Goal: Task Accomplishment & Management: Manage account settings

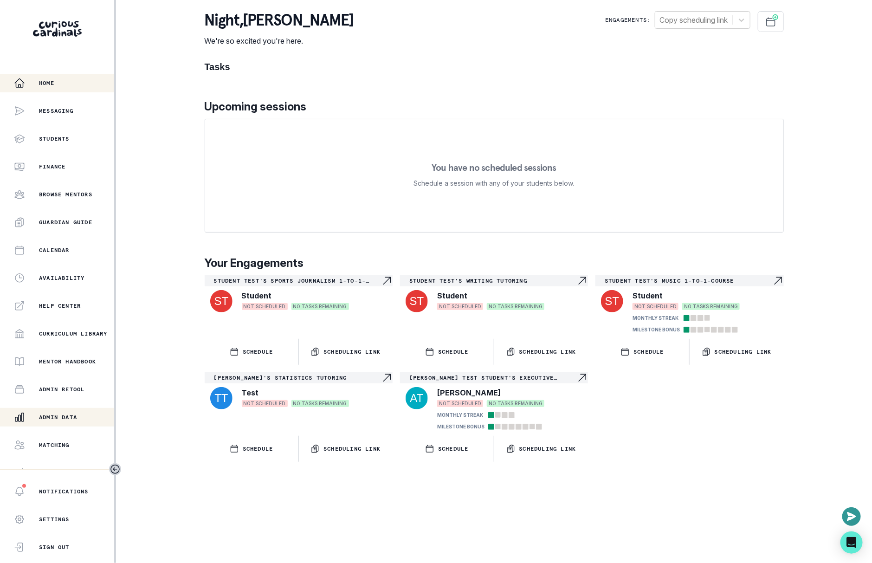
click at [83, 412] on div "Admin Data" at bounding box center [64, 417] width 100 height 11
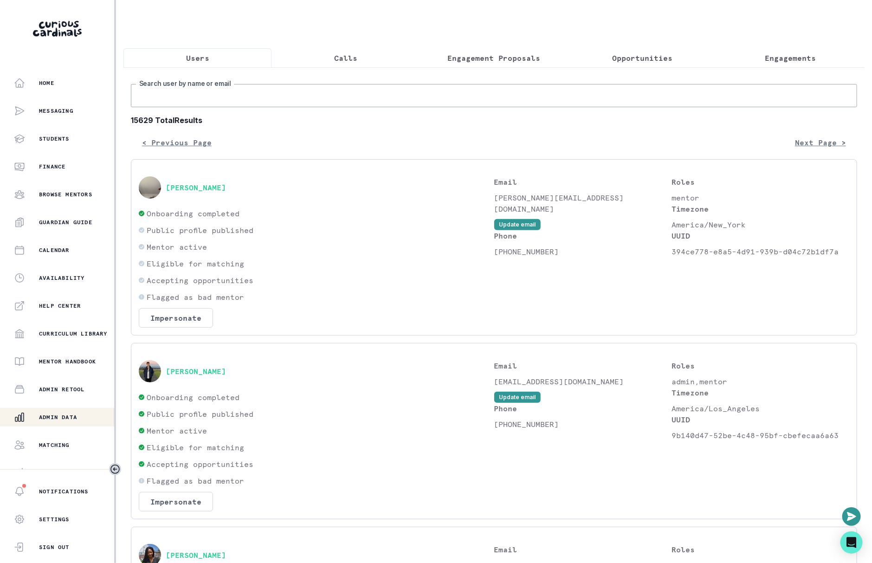
click at [386, 98] on input "Search user by name or email" at bounding box center [494, 95] width 727 height 23
type input "[PERSON_NAME]"
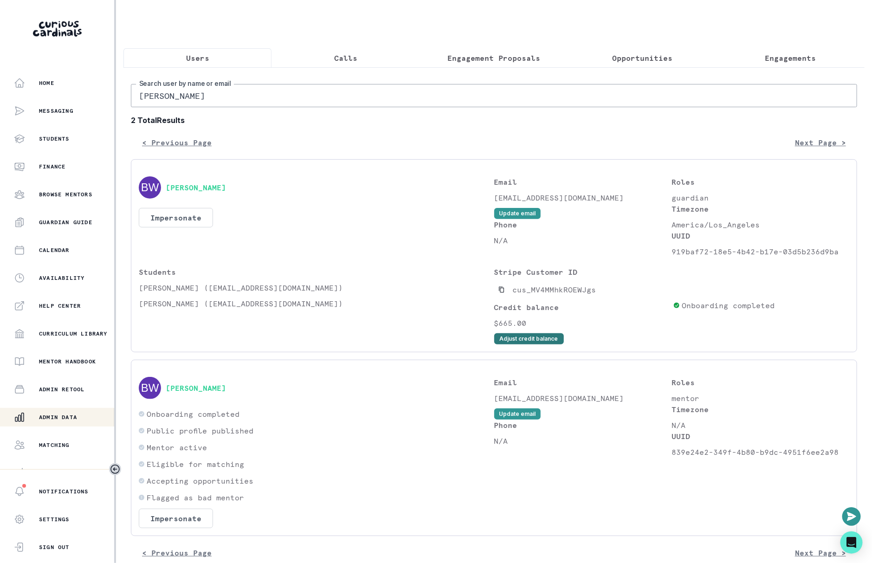
click at [519, 333] on button "Adjust credit balance" at bounding box center [530, 338] width 70 height 11
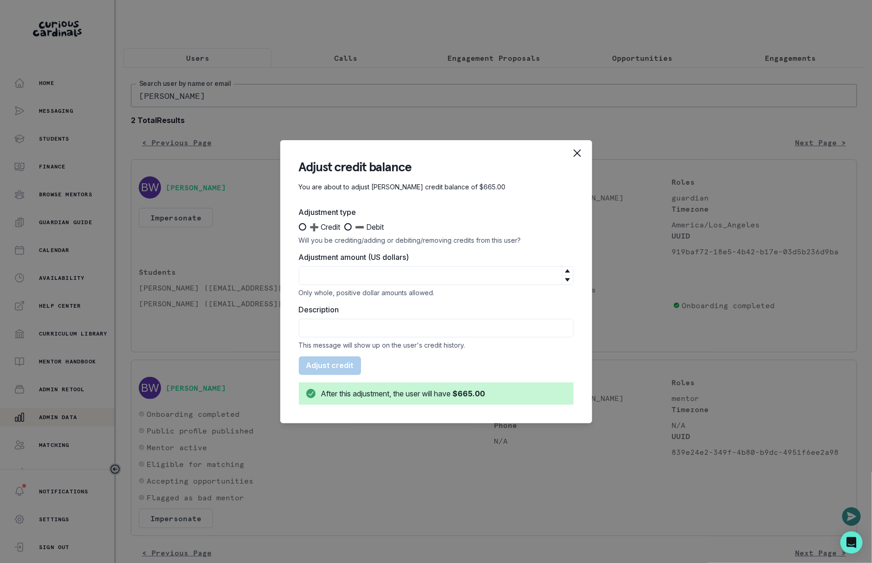
click at [352, 227] on span at bounding box center [348, 226] width 7 height 7
click at [345, 227] on input "➖ Debit" at bounding box center [344, 227] width 0 height 0
radio input "true"
click at [352, 284] on input "Adjustment amount (US dollars)" at bounding box center [436, 276] width 275 height 19
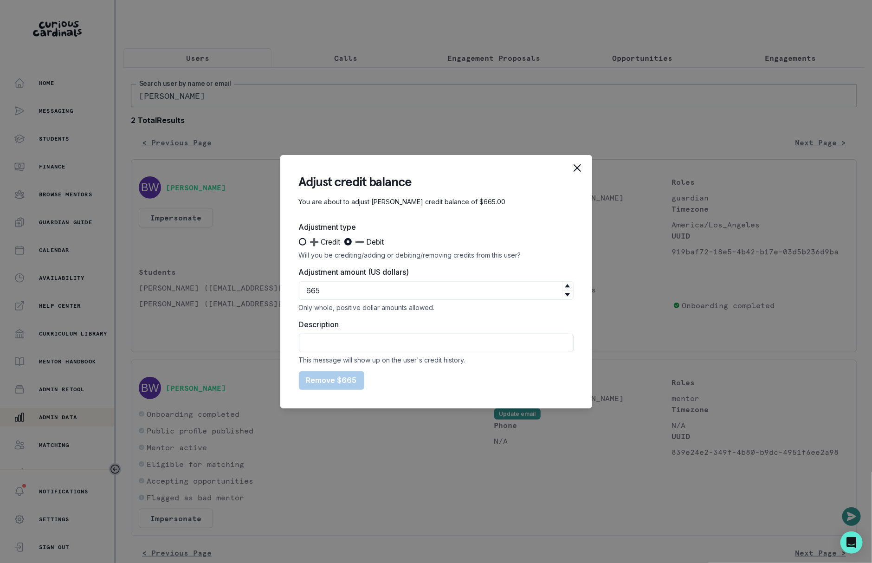
type input "665"
click at [353, 347] on input "Description" at bounding box center [436, 343] width 275 height 19
click at [333, 345] on input "credit cap" at bounding box center [436, 343] width 275 height 19
click at [333, 345] on input "credit r" at bounding box center [436, 343] width 275 height 19
type input "credit reset"
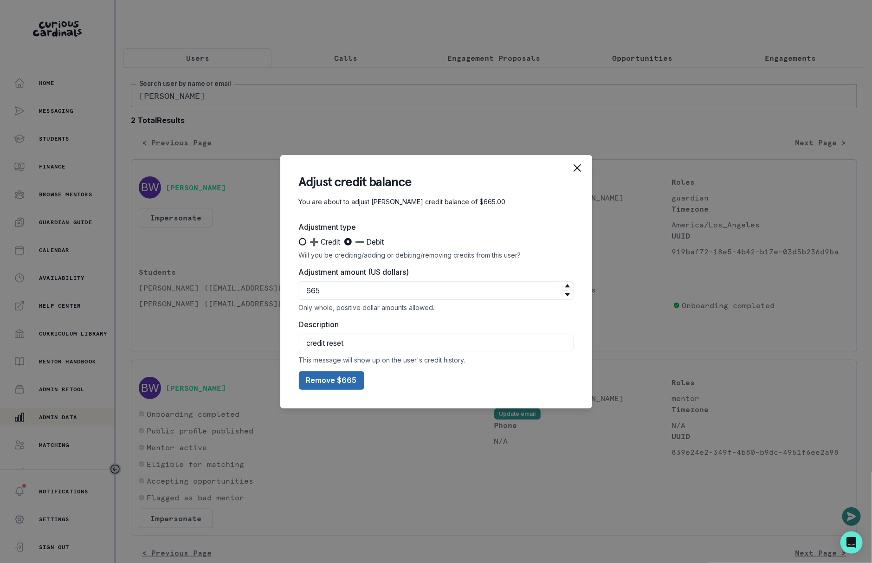
click at [346, 382] on button "Remove $665" at bounding box center [331, 380] width 65 height 19
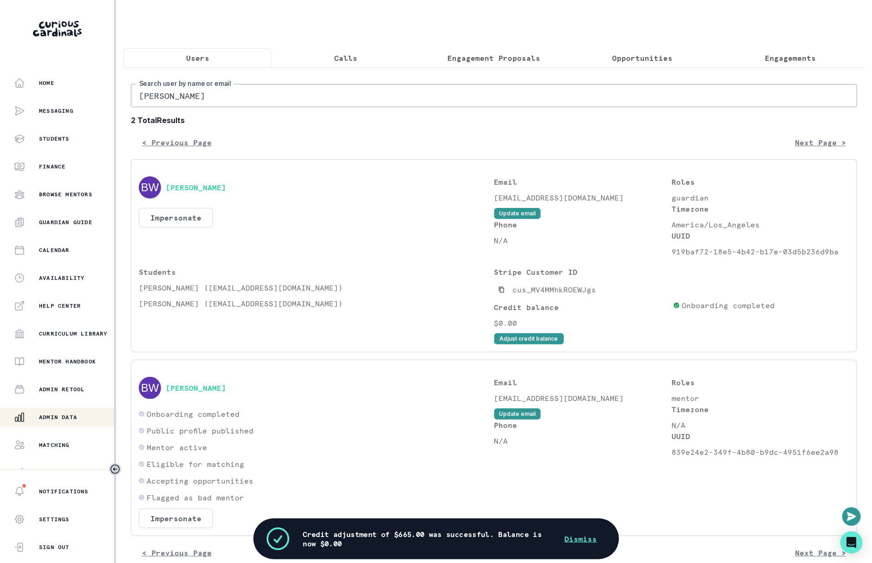
click at [168, 206] on div "[PERSON_NAME] Impersonate Confirmation Are you sure? Impersonating means that w…" at bounding box center [317, 216] width 356 height 81
click at [184, 231] on div "[PERSON_NAME] Impersonate Confirmation Are you sure? Impersonating means that w…" at bounding box center [317, 216] width 356 height 81
click at [187, 219] on button "Impersonate" at bounding box center [176, 218] width 74 height 20
click at [208, 299] on button "Impersonate" at bounding box center [213, 304] width 61 height 19
